Goal: Transaction & Acquisition: Purchase product/service

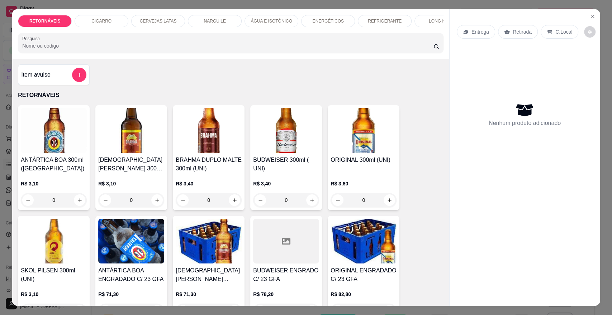
scroll to position [159, 0]
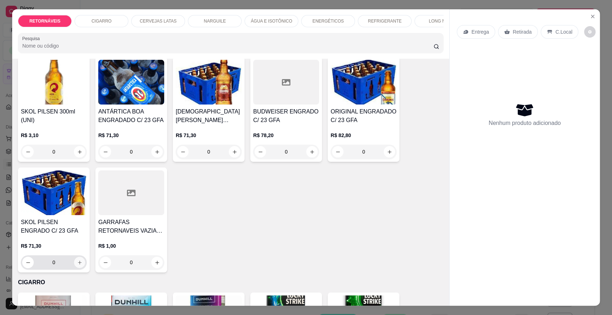
click at [74, 268] on button "increase-product-quantity" at bounding box center [79, 262] width 11 height 11
type input "1"
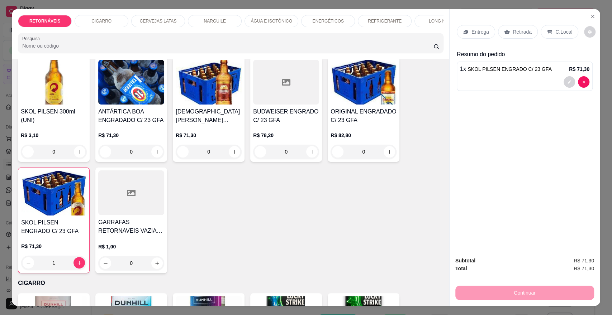
click at [477, 31] on p "Entrega" at bounding box center [480, 31] width 18 height 7
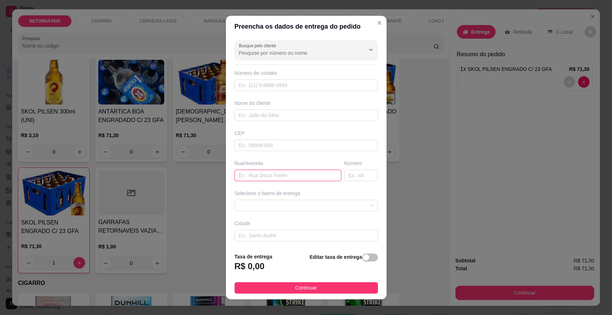
click at [269, 171] on input "text" at bounding box center [287, 175] width 107 height 11
click at [284, 204] on span at bounding box center [306, 205] width 135 height 11
type input "PALMEIRAS 183"
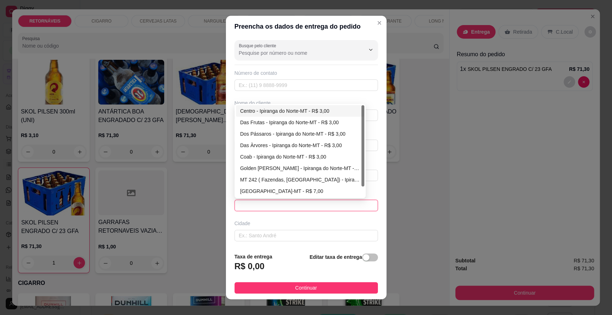
click at [279, 110] on div "Centro - Ipiranga do Norte-MT - R$ 3,00" at bounding box center [300, 111] width 120 height 8
type input "Ipiranga do Norte-MT"
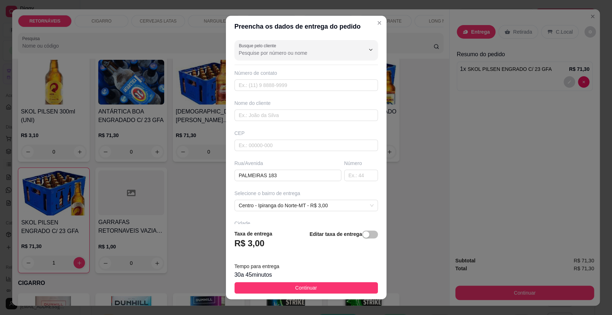
click at [333, 290] on button "Continuar" at bounding box center [305, 287] width 143 height 11
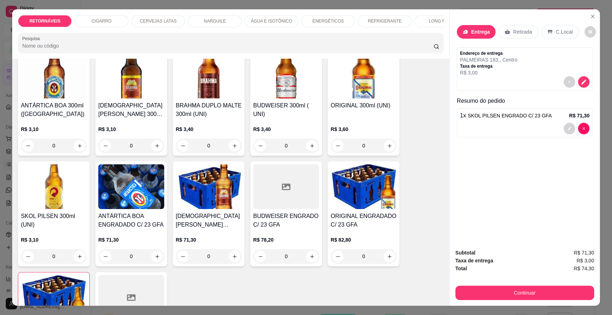
scroll to position [0, 0]
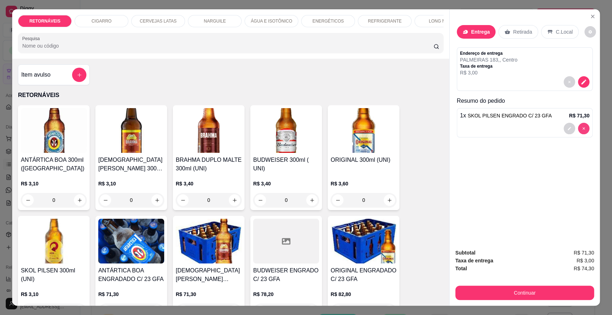
type input "0"
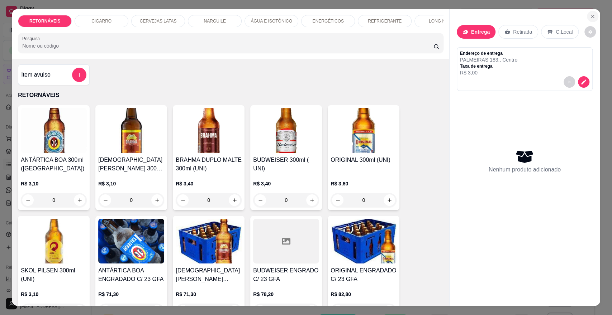
click at [589, 16] on icon "Close" at bounding box center [592, 17] width 6 height 6
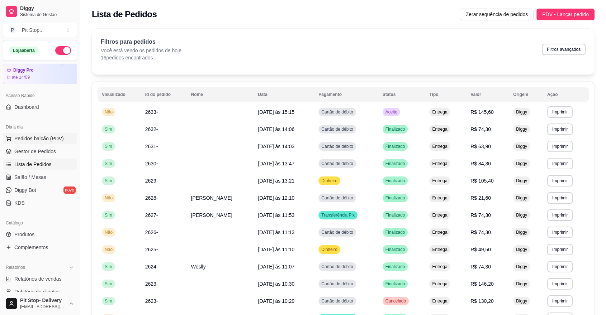
click at [37, 138] on span "Pedidos balcão (PDV)" at bounding box center [38, 138] width 49 height 7
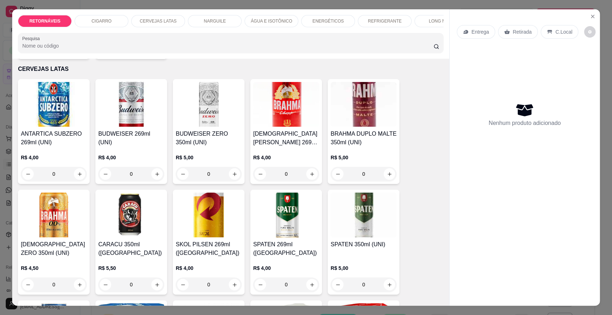
scroll to position [915, 0]
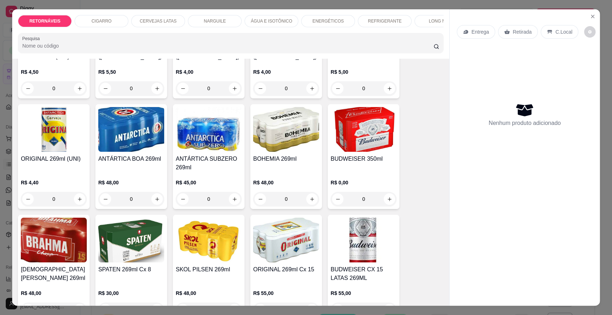
click at [279, 263] on img at bounding box center [286, 240] width 66 height 45
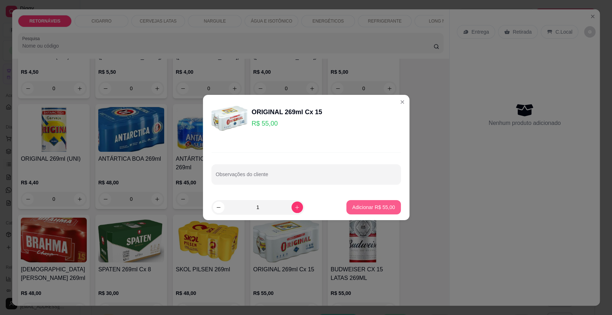
click at [355, 210] on p "Adicionar R$ 55,00" at bounding box center [373, 207] width 43 height 7
type input "1"
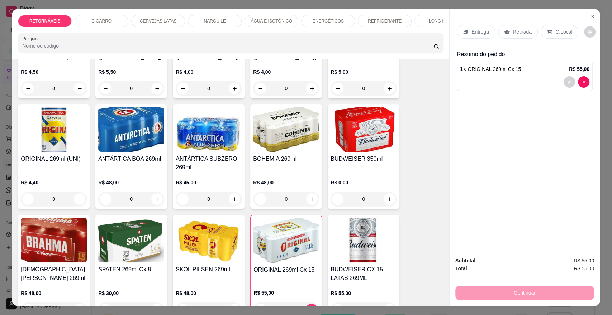
click at [472, 34] on p "Entrega" at bounding box center [480, 31] width 18 height 7
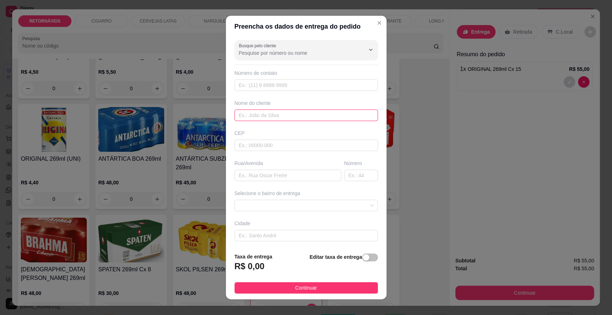
click at [260, 120] on input "text" at bounding box center [305, 115] width 143 height 11
click at [260, 143] on input "text" at bounding box center [305, 145] width 143 height 11
click at [245, 174] on input "text" at bounding box center [287, 175] width 107 height 11
type input "CHAPADAS DOS GUIMARAES"
click at [349, 174] on input "text" at bounding box center [361, 175] width 34 height 11
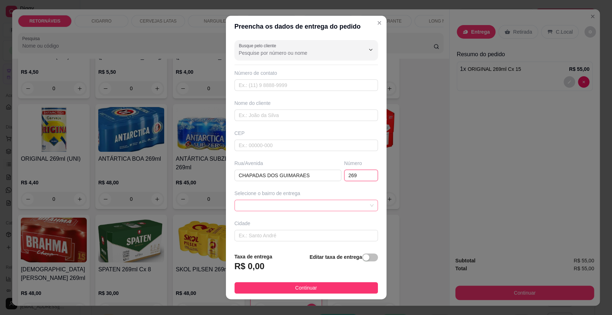
click at [307, 202] on span at bounding box center [306, 205] width 135 height 11
type input "269"
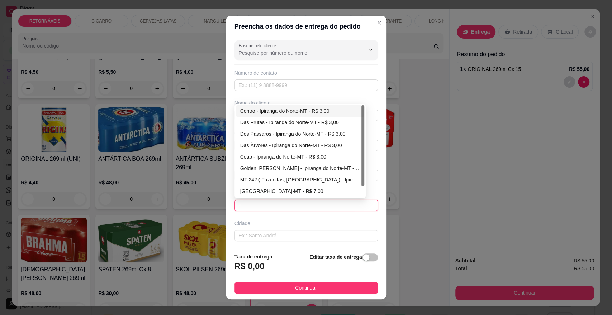
click at [276, 113] on div "Centro - Ipiranga do Norte-MT - R$ 3,00" at bounding box center [300, 111] width 120 height 8
type input "Ipiranga do Norte-MT"
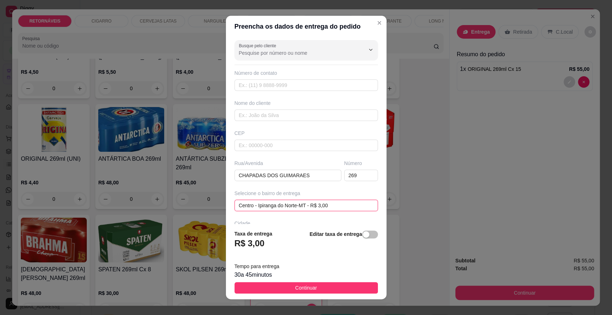
click at [323, 206] on span "Centro - Ipiranga do Norte-MT - R$ 3,00" at bounding box center [306, 205] width 135 height 11
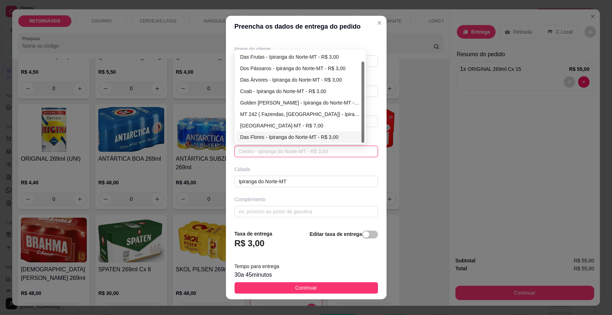
scroll to position [0, 0]
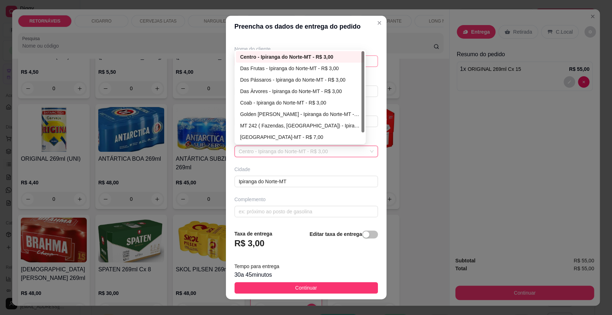
click at [287, 57] on div "Centro - Ipiranga do Norte-MT - R$ 3,00" at bounding box center [300, 57] width 120 height 8
click at [287, 57] on input "text" at bounding box center [305, 61] width 143 height 11
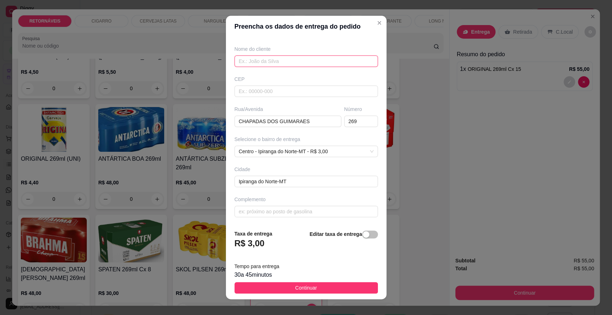
click at [286, 61] on input "text" at bounding box center [305, 61] width 143 height 11
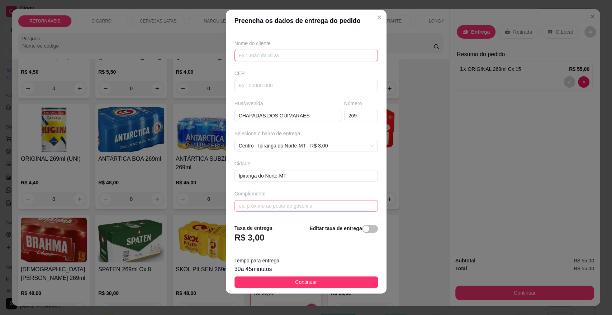
scroll to position [7, 0]
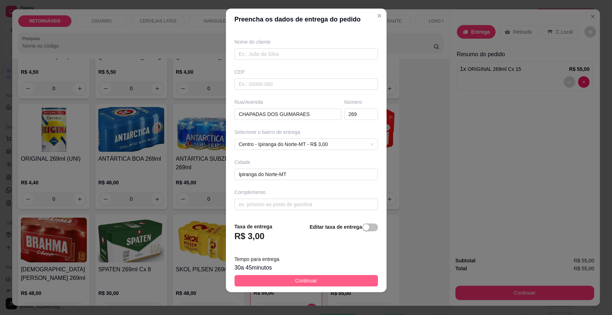
click at [266, 285] on button "Continuar" at bounding box center [305, 280] width 143 height 11
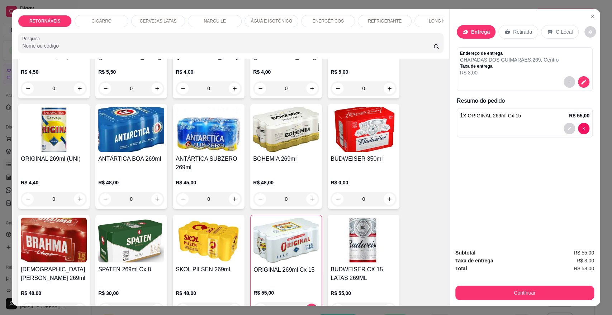
click at [522, 285] on div "Continuar" at bounding box center [524, 292] width 139 height 16
click at [517, 294] on button "Continuar" at bounding box center [524, 293] width 139 height 14
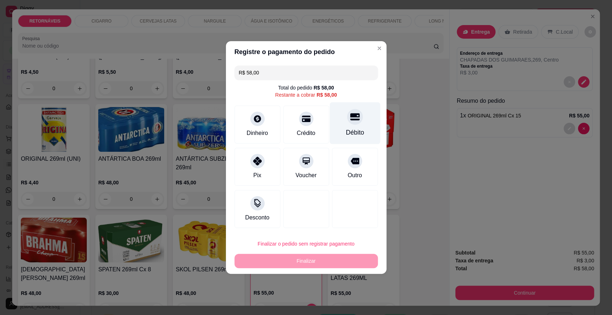
click at [350, 118] on icon at bounding box center [354, 116] width 9 height 9
type input "R$ 0,00"
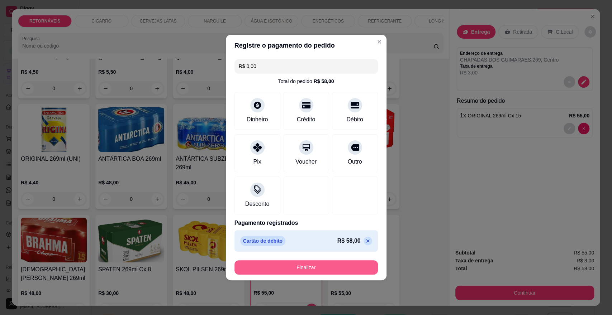
click at [323, 267] on button "Finalizar" at bounding box center [305, 267] width 143 height 14
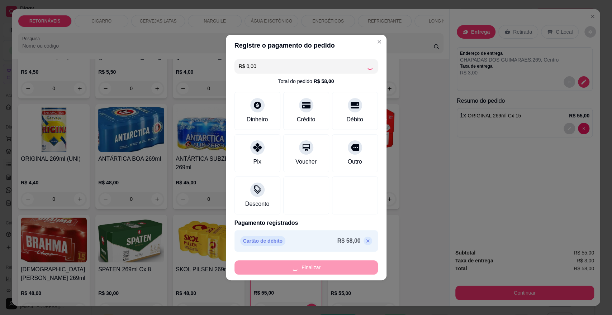
type input "0"
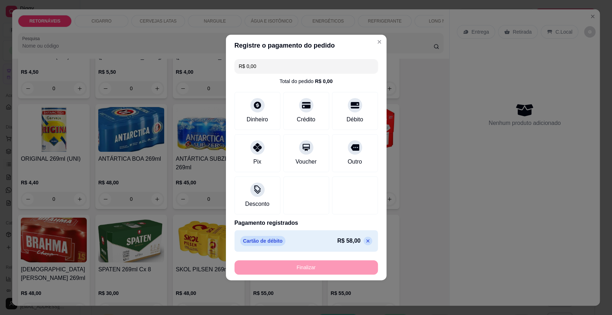
type input "-R$ 58,00"
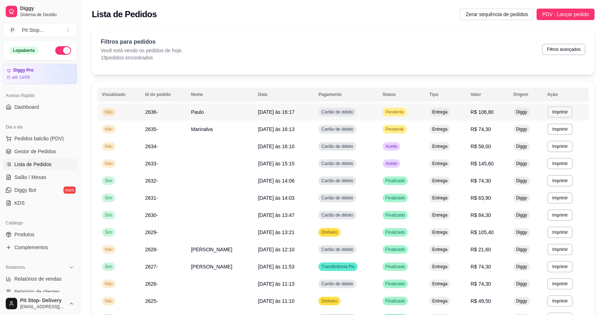
click at [485, 114] on td "R$ 106,80" at bounding box center [487, 112] width 43 height 17
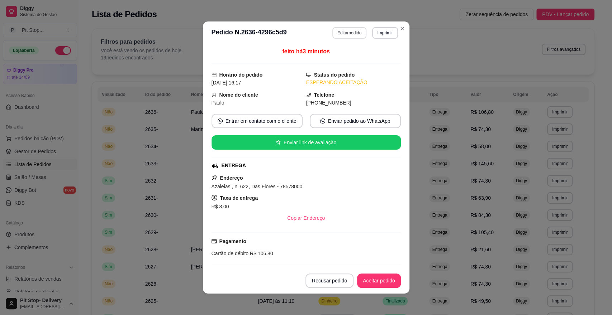
click at [339, 34] on button "Editar pedido" at bounding box center [349, 32] width 34 height 11
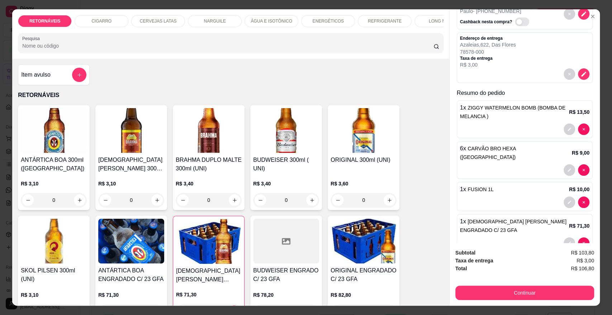
scroll to position [47, 0]
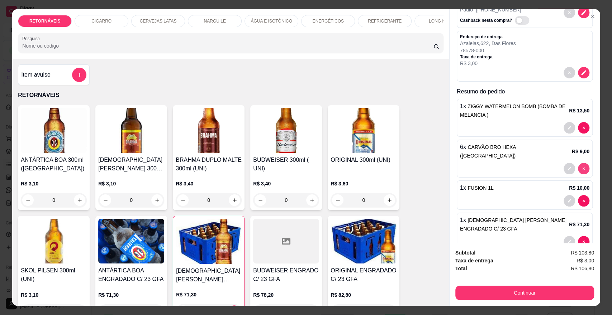
type input "0"
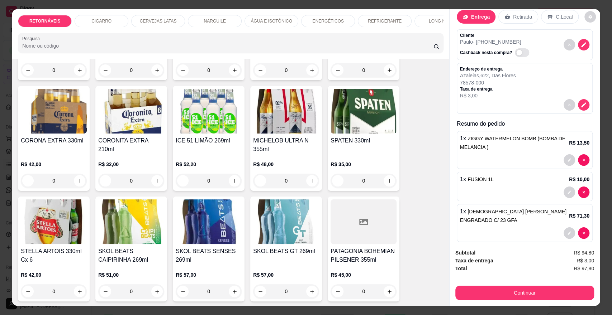
scroll to position [2468, 0]
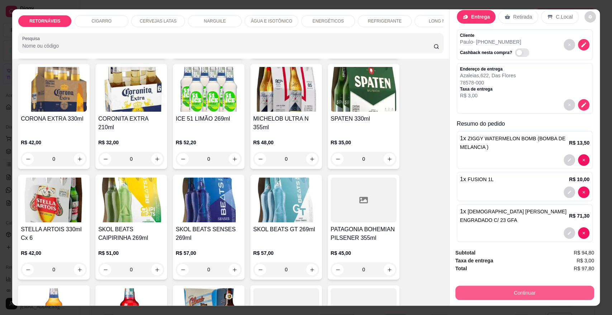
click at [542, 295] on button "Continuar" at bounding box center [524, 293] width 139 height 14
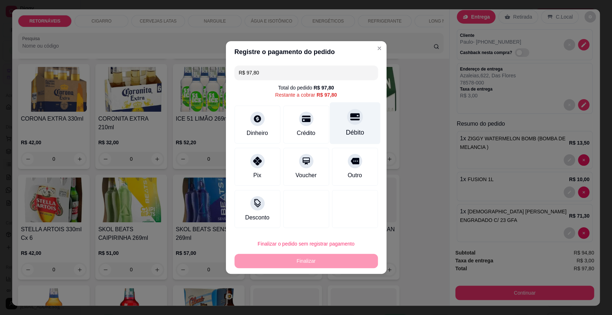
click at [367, 124] on div "Débito" at bounding box center [354, 123] width 51 height 42
type input "R$ 0,00"
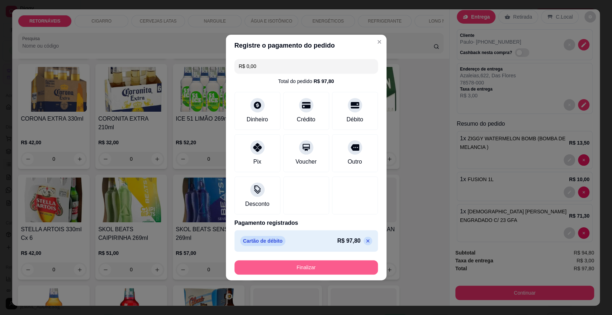
click at [332, 267] on button "Finalizar" at bounding box center [305, 267] width 143 height 14
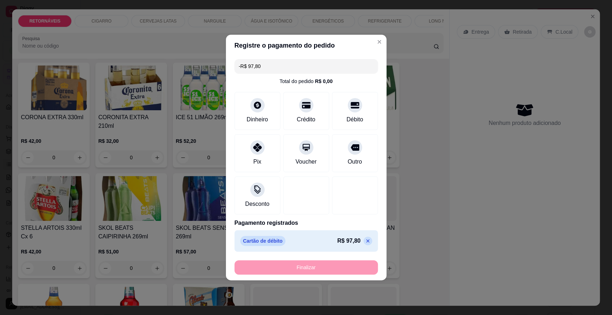
scroll to position [0, 0]
